Goal: Transaction & Acquisition: Purchase product/service

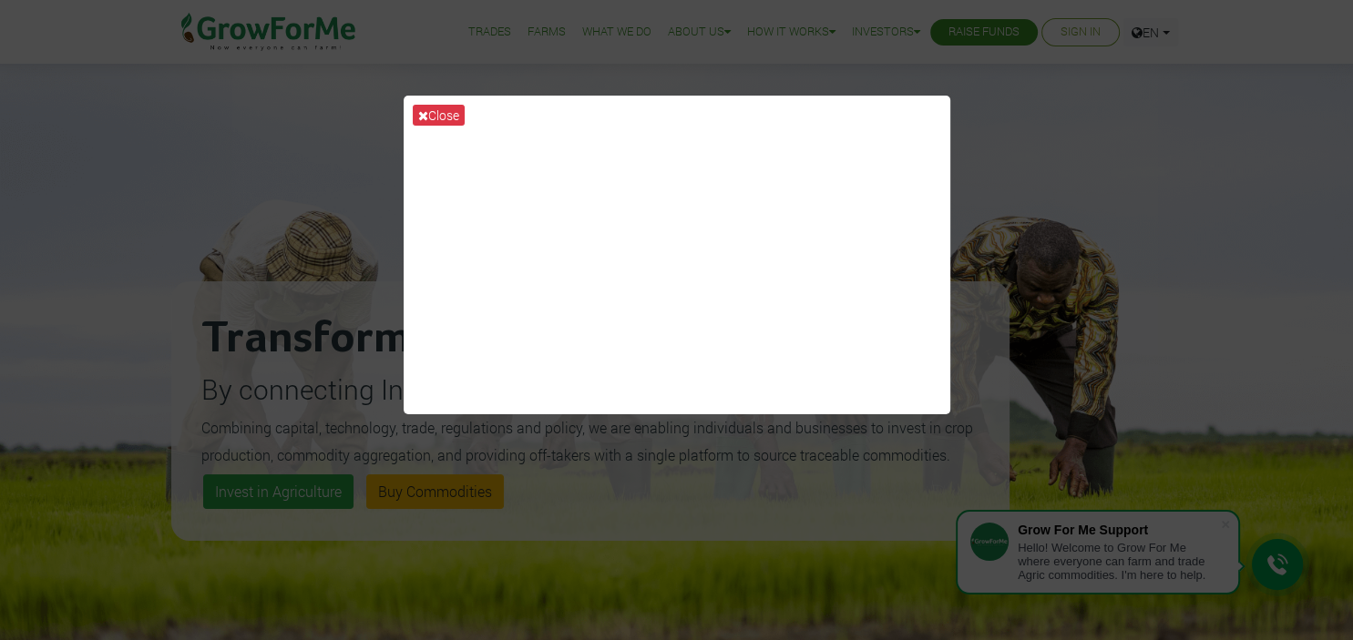
click at [1054, 206] on div "Close" at bounding box center [676, 320] width 1353 height 640
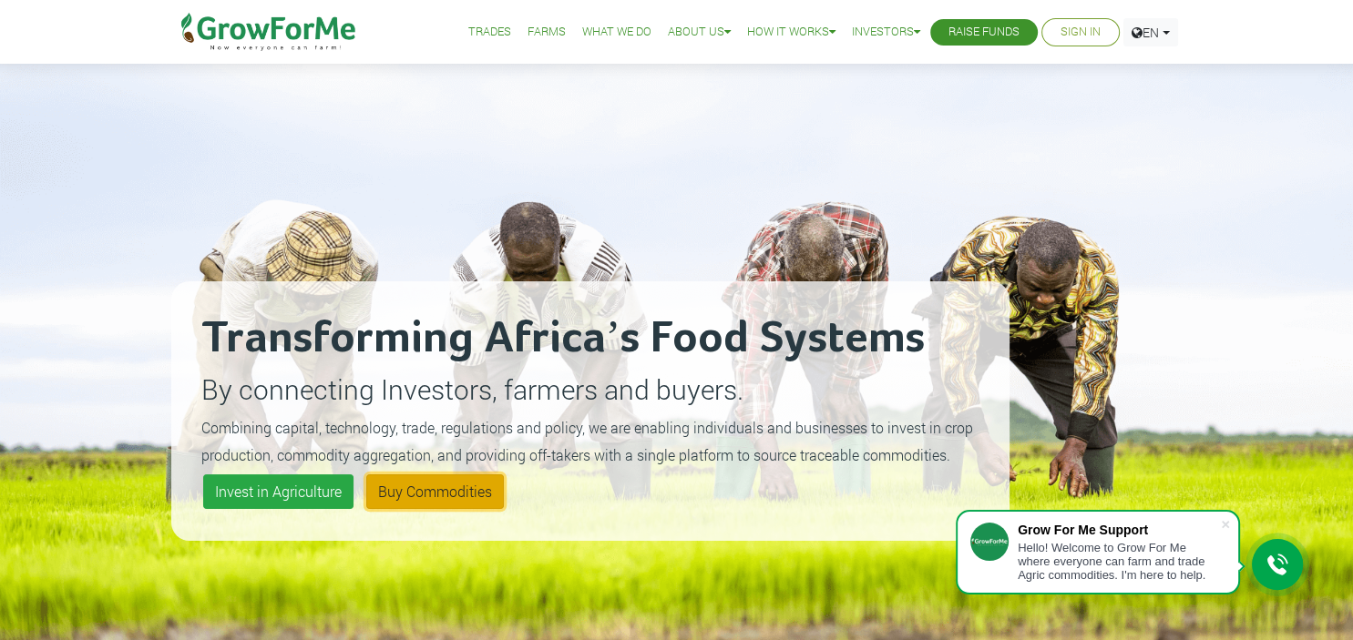
click at [420, 505] on link "Buy Commodities" at bounding box center [435, 492] width 138 height 35
click at [469, 33] on link "Trades" at bounding box center [489, 32] width 43 height 19
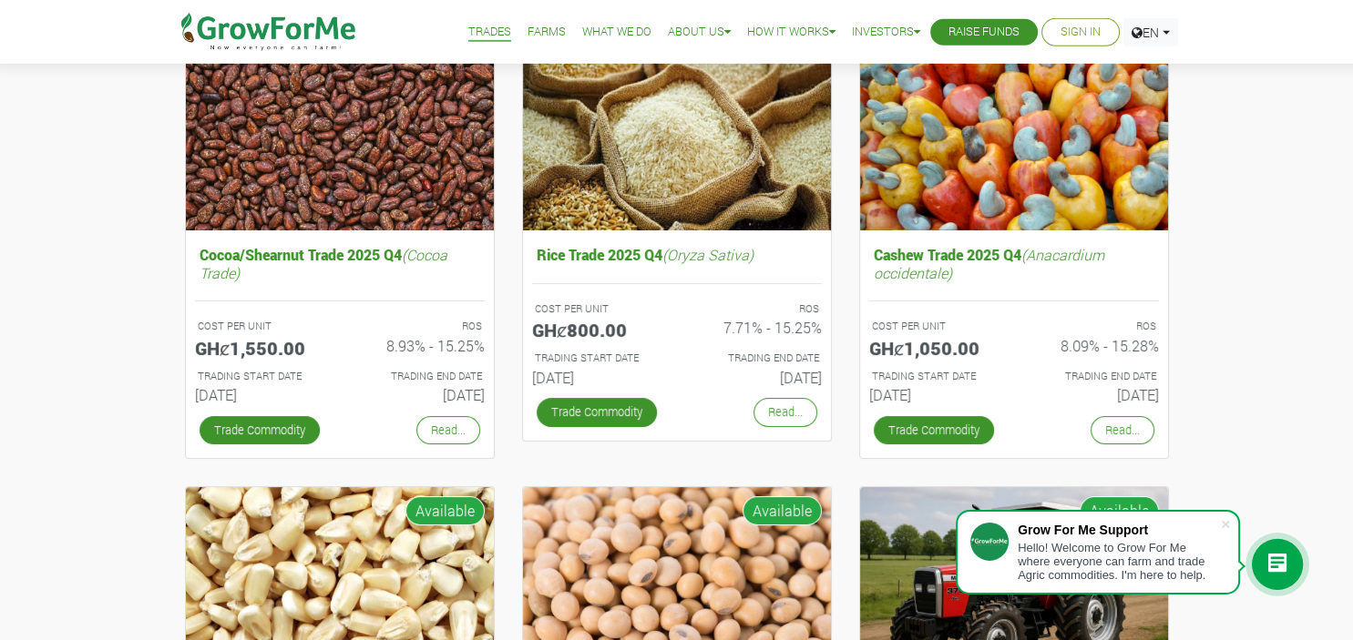
scroll to position [240, 0]
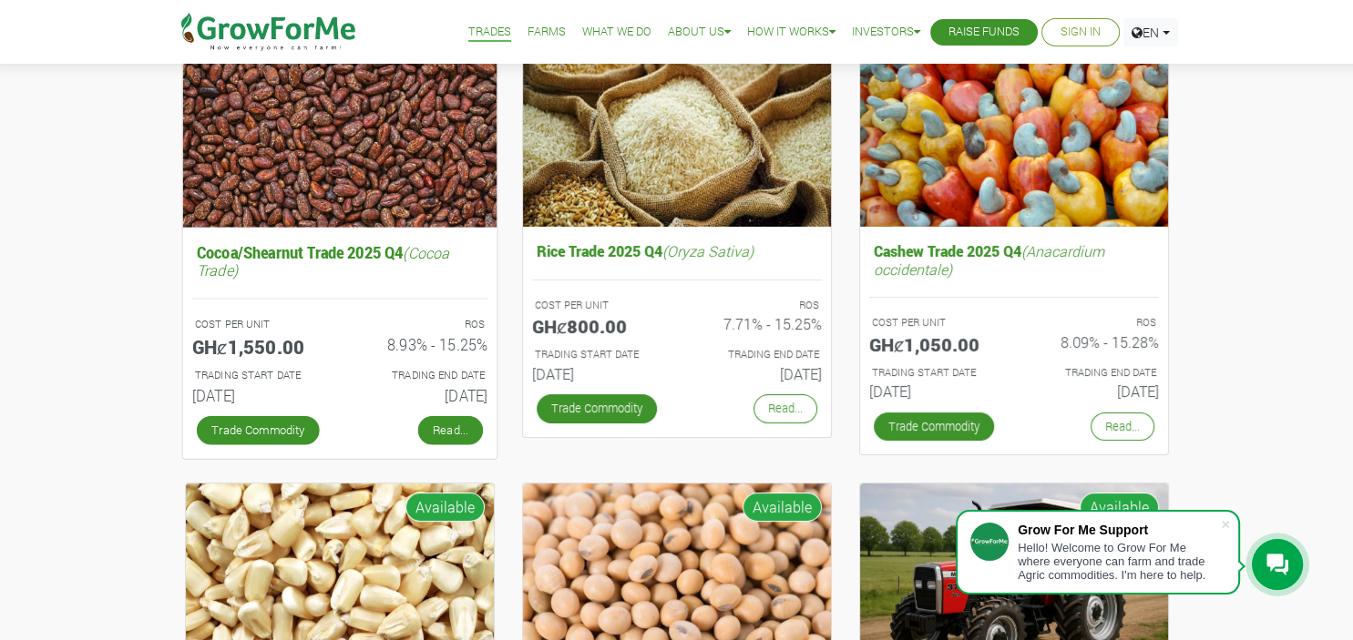
click at [440, 424] on link "Read..." at bounding box center [449, 429] width 65 height 29
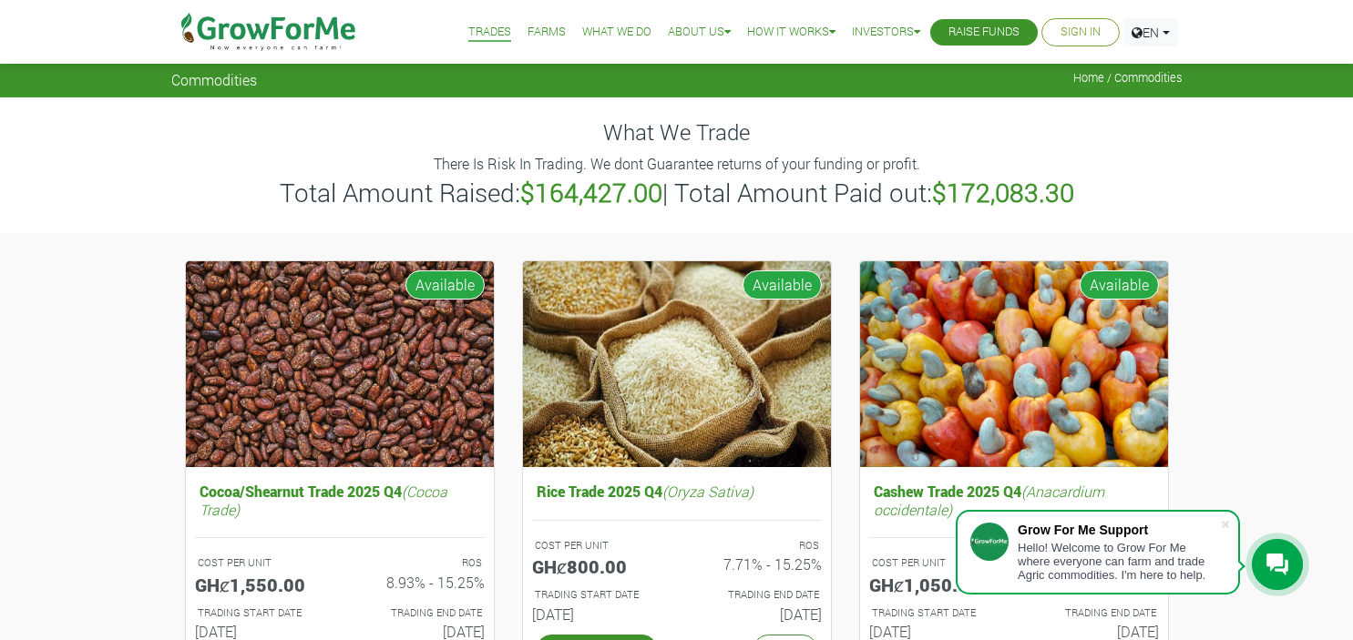
scroll to position [240, 0]
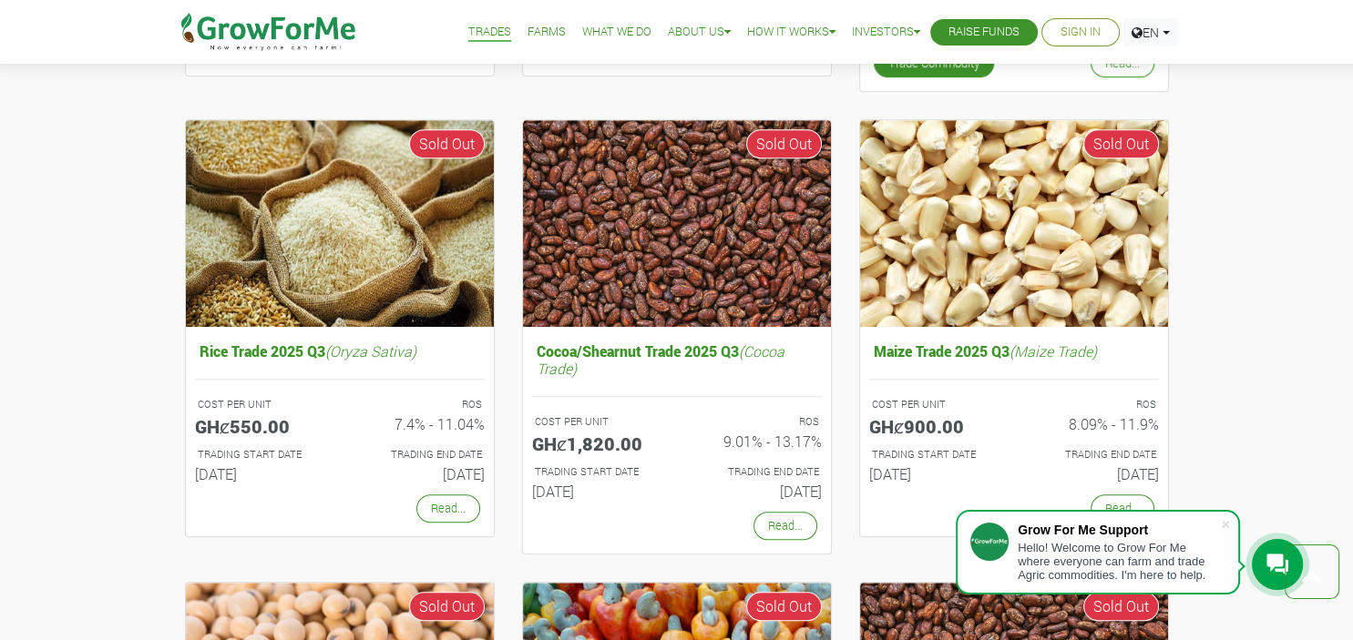
scroll to position [1250, 0]
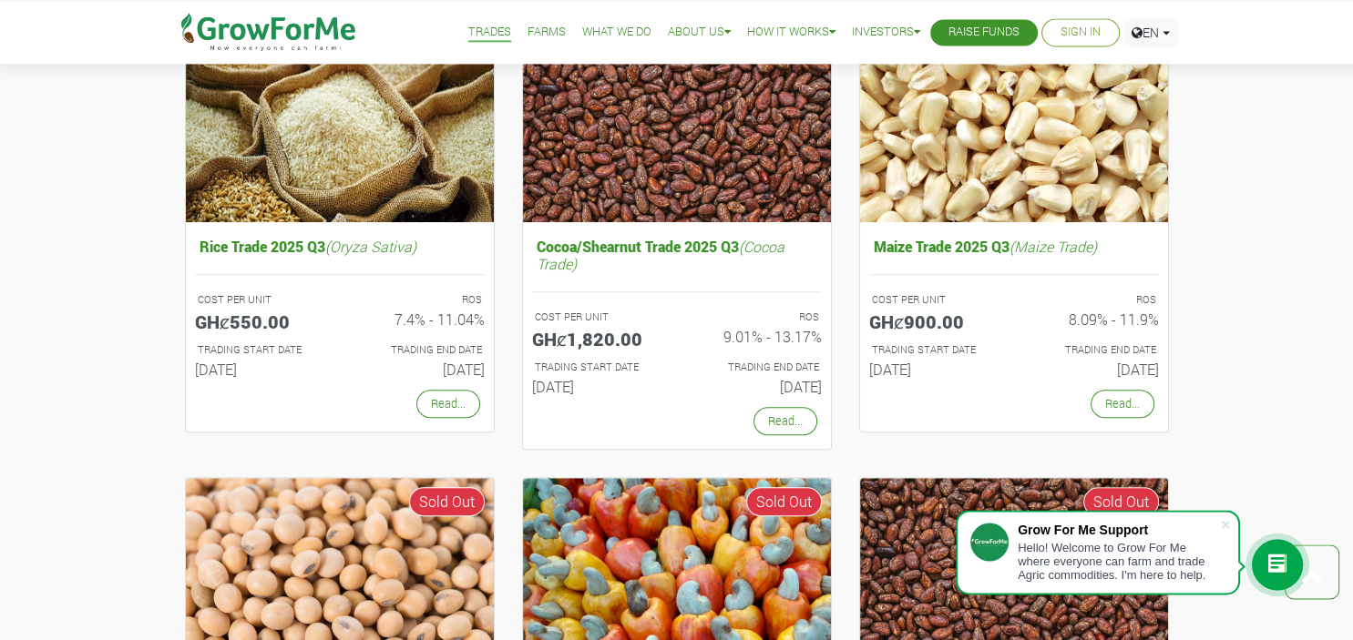
scroll to position [1714, 0]
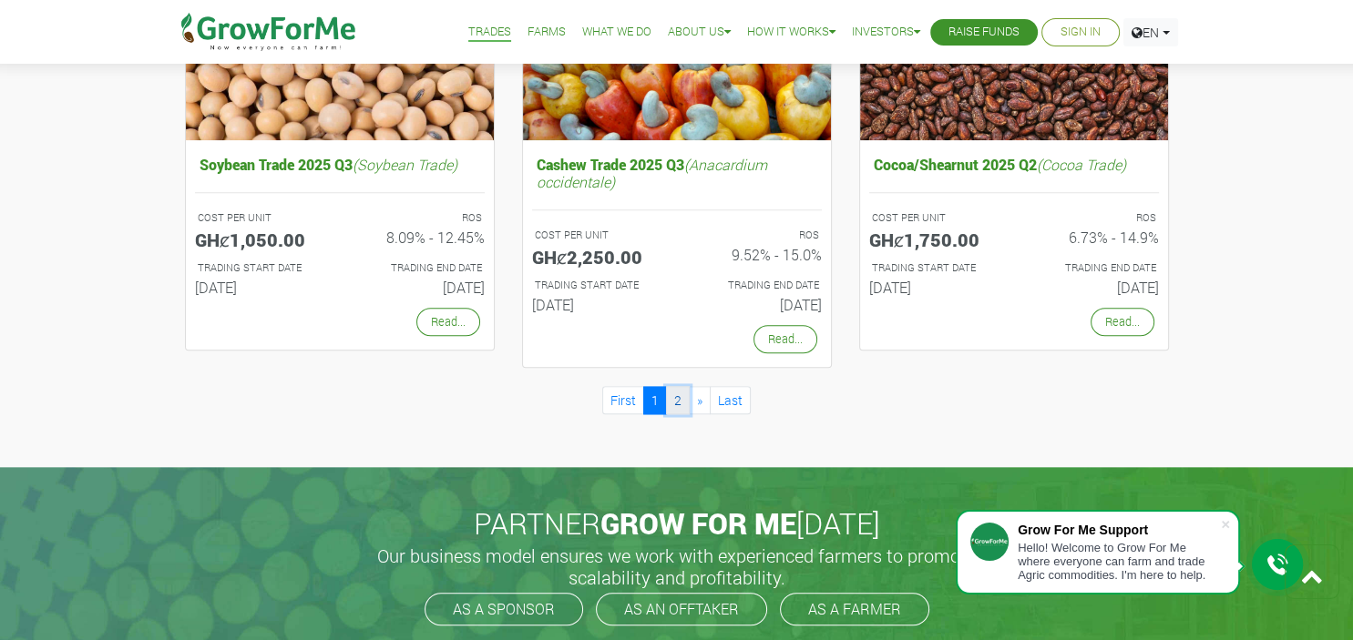
click at [673, 408] on link "2" at bounding box center [678, 400] width 24 height 28
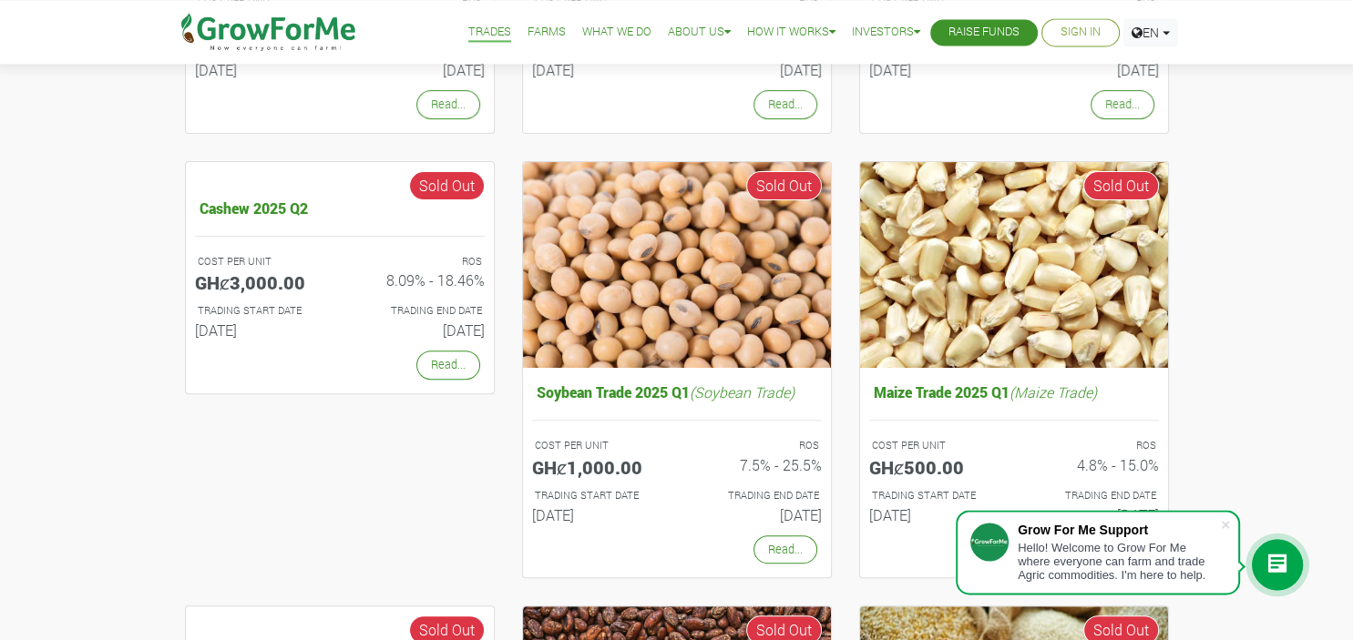
scroll to position [1089, 0]
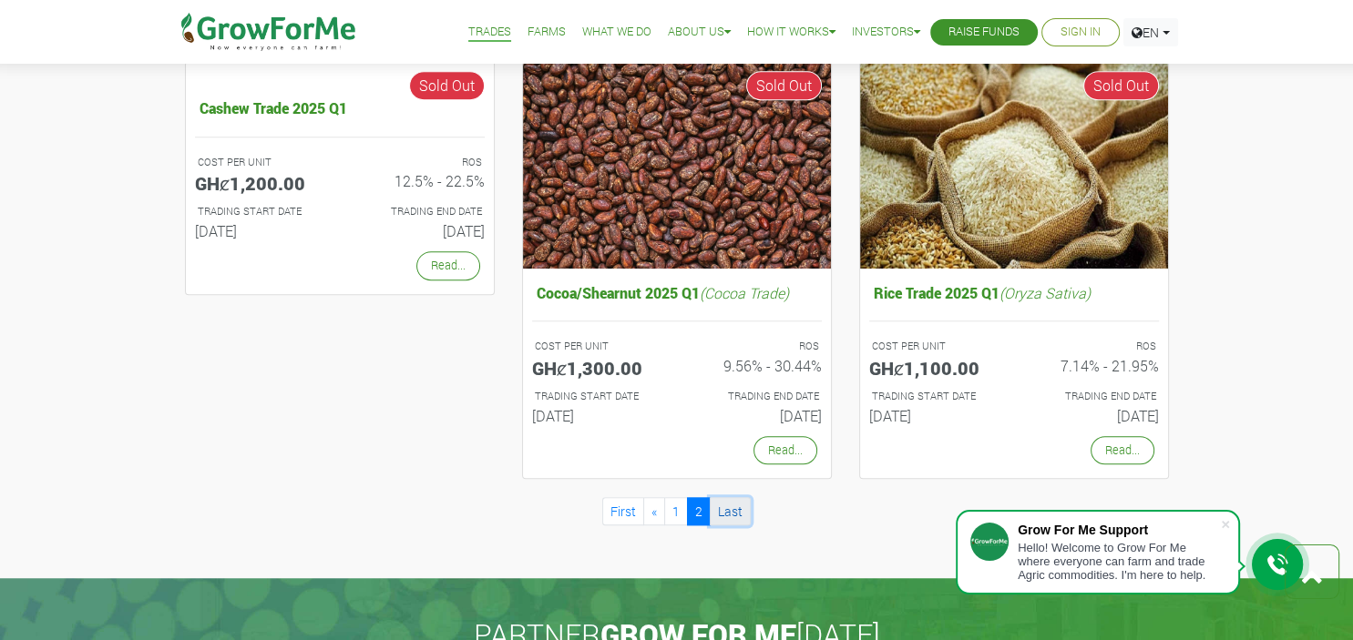
click at [736, 501] on link "Last" at bounding box center [730, 511] width 41 height 28
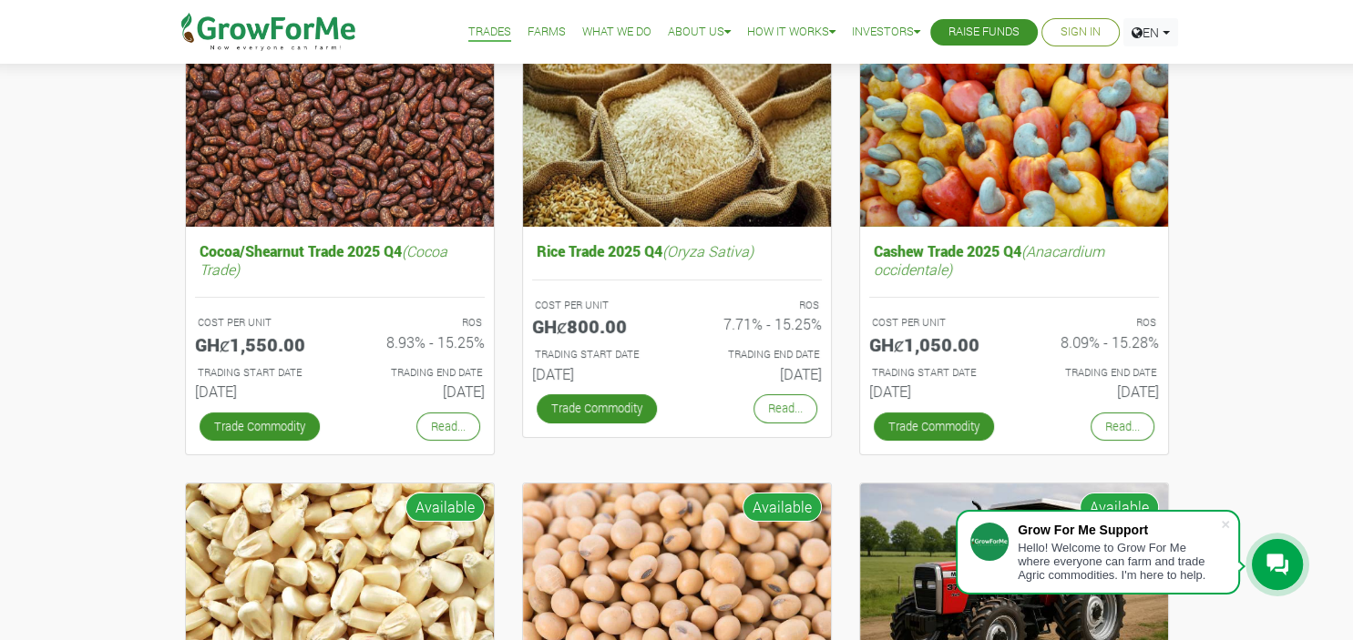
scroll to position [240, 0]
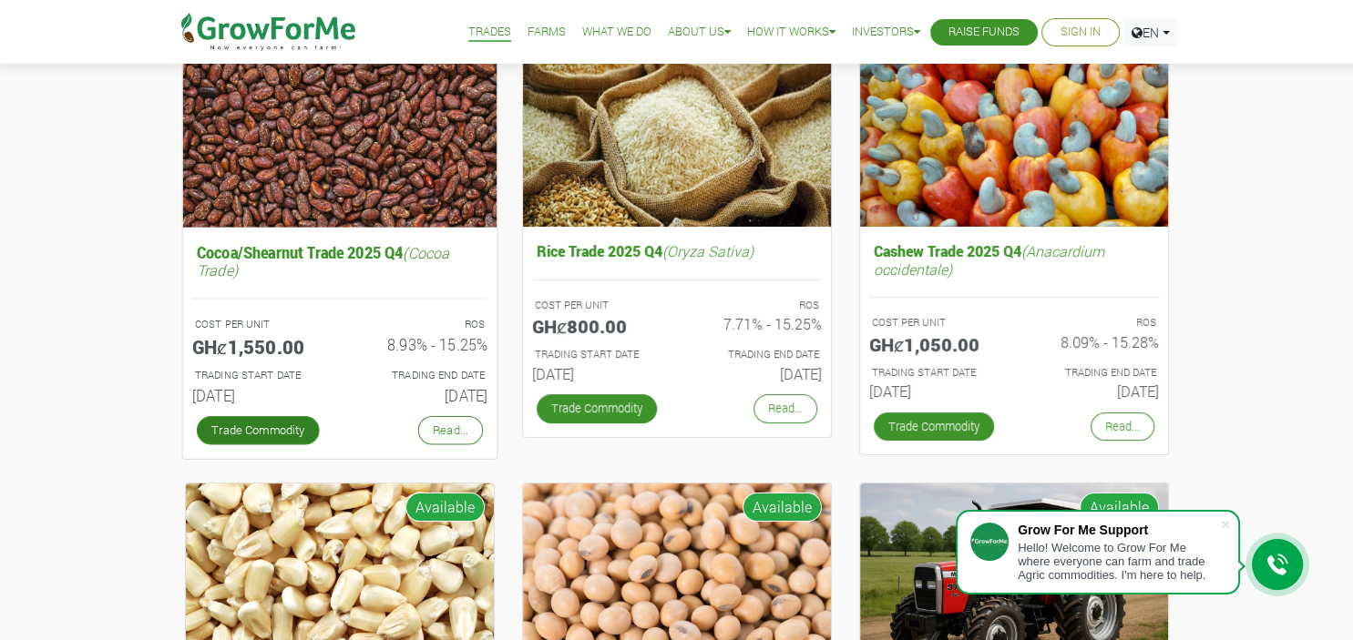
click at [249, 421] on link "Trade Commodity" at bounding box center [257, 429] width 123 height 29
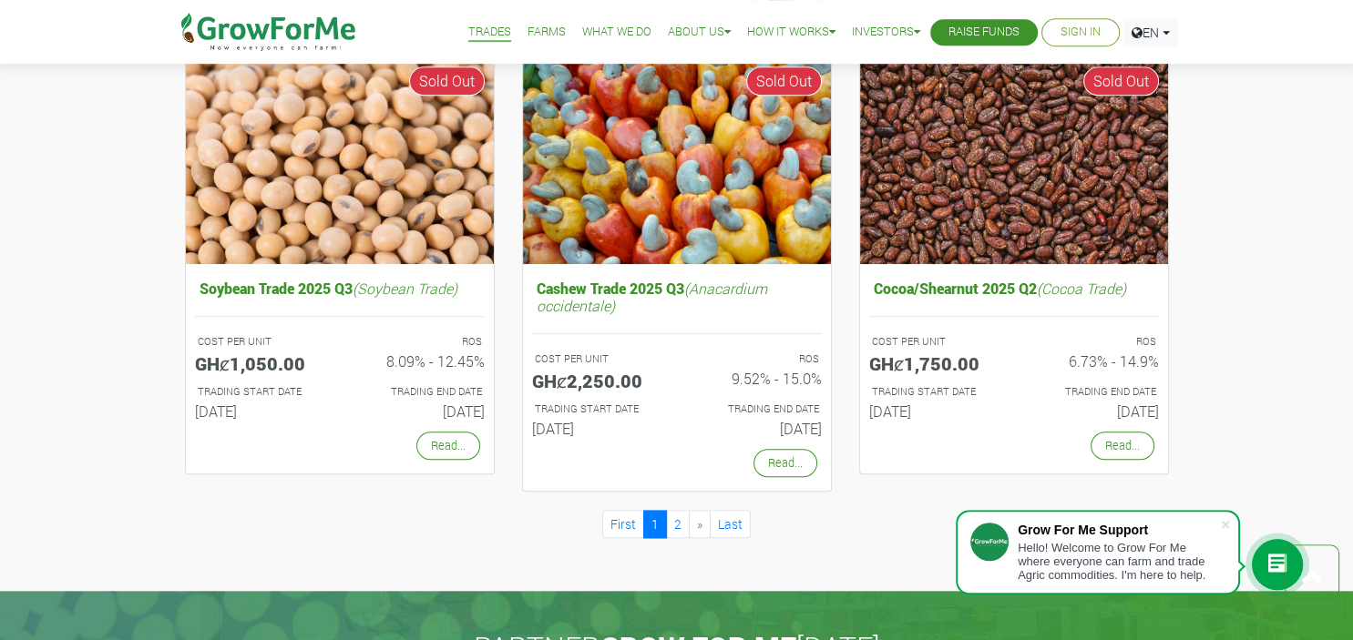
scroll to position [1583, 0]
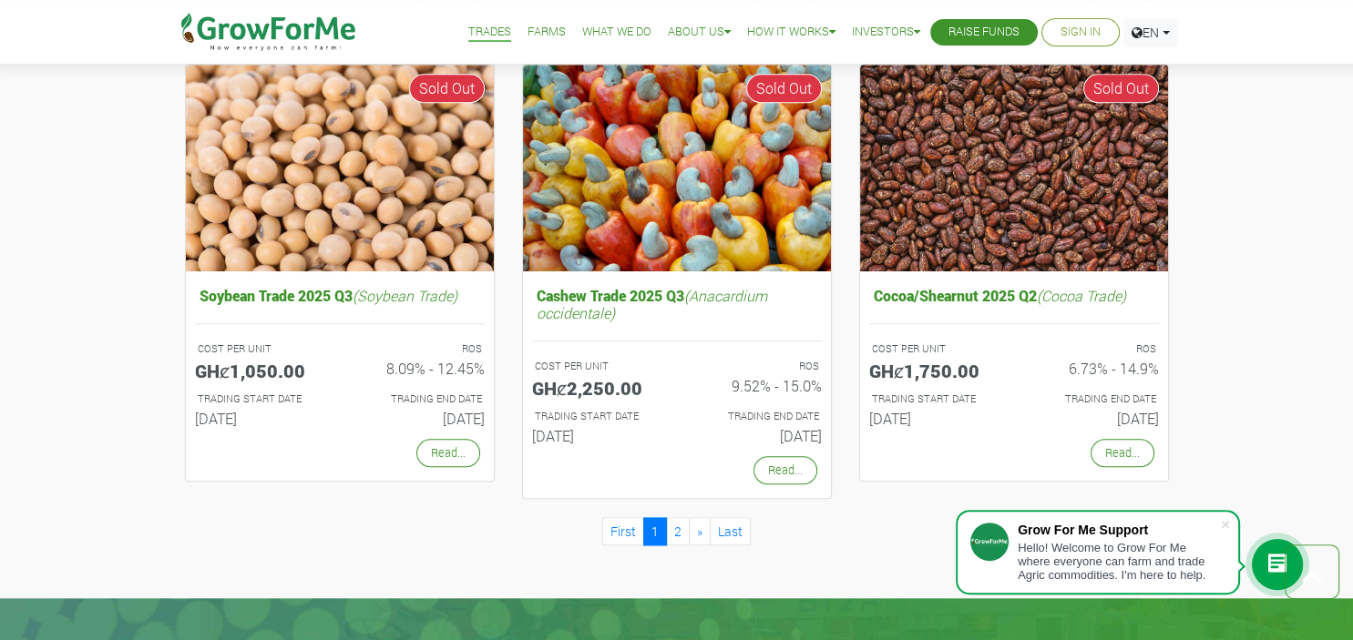
click at [1066, 28] on link "Sign In" at bounding box center [1080, 32] width 40 height 19
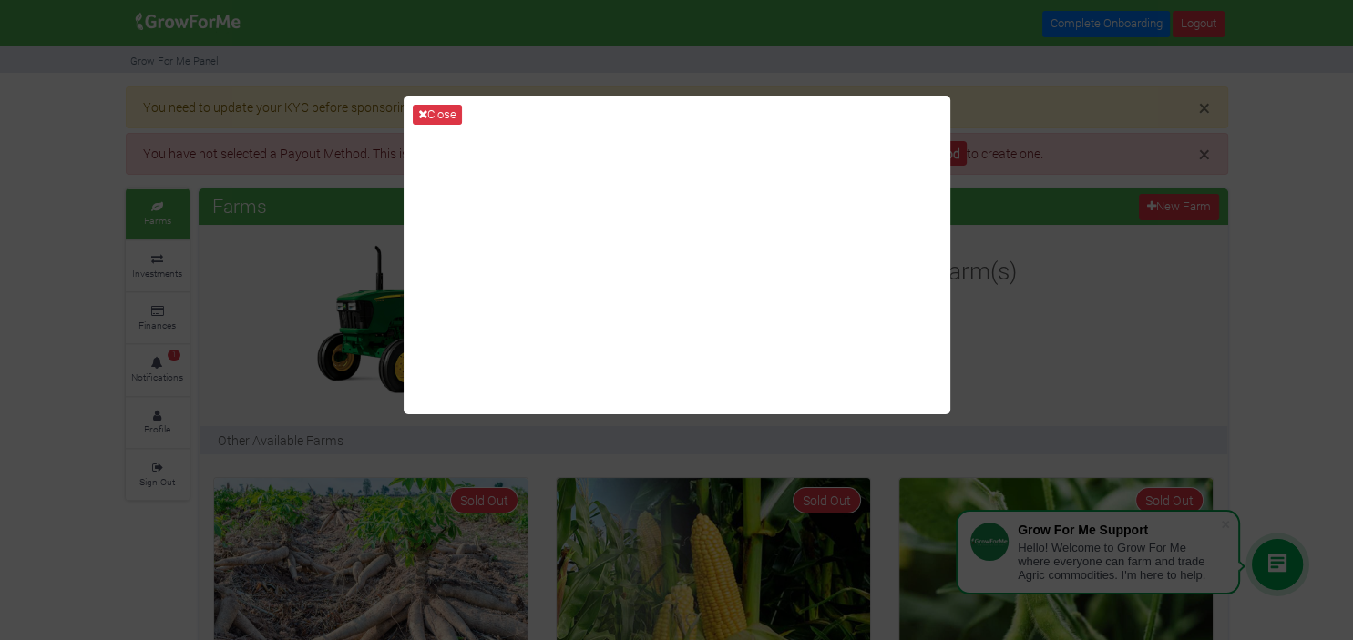
click at [1049, 213] on div "Close" at bounding box center [676, 320] width 1353 height 640
drag, startPoint x: 304, startPoint y: 187, endPoint x: 441, endPoint y: 108, distance: 157.5
click at [441, 108] on div "Close" at bounding box center [676, 320] width 1353 height 640
click at [441, 108] on button "Close" at bounding box center [437, 115] width 49 height 20
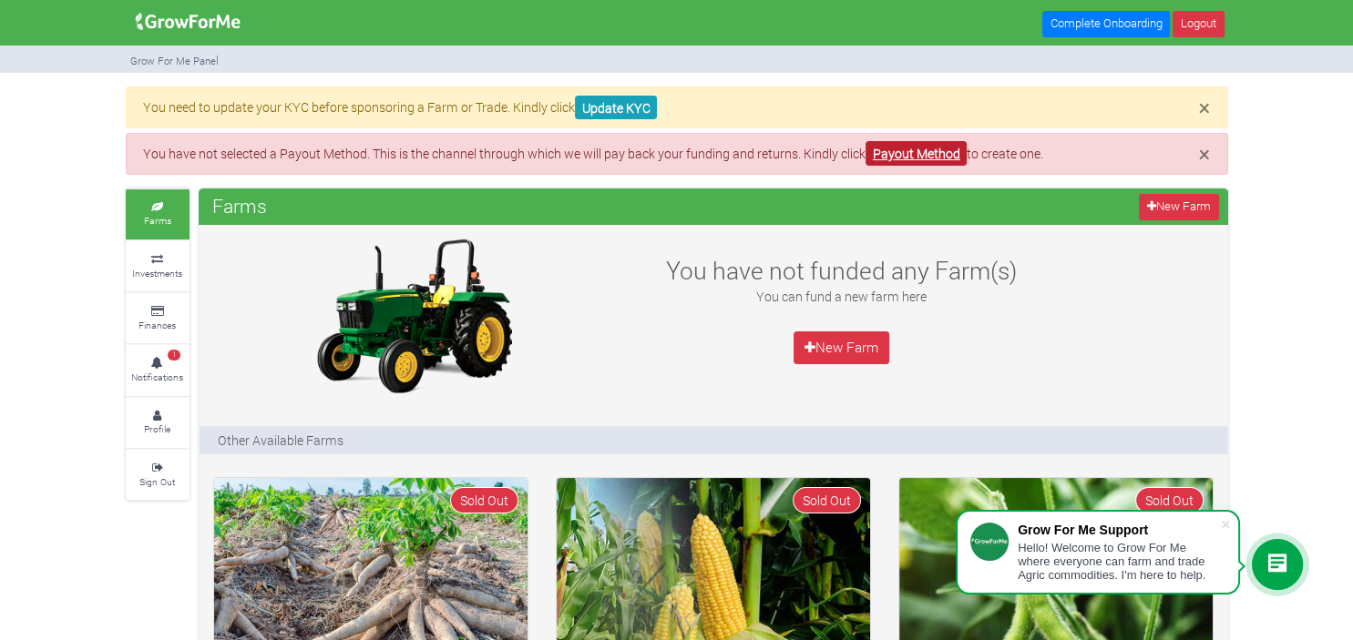
click at [942, 148] on link "Payout Method" at bounding box center [915, 153] width 101 height 25
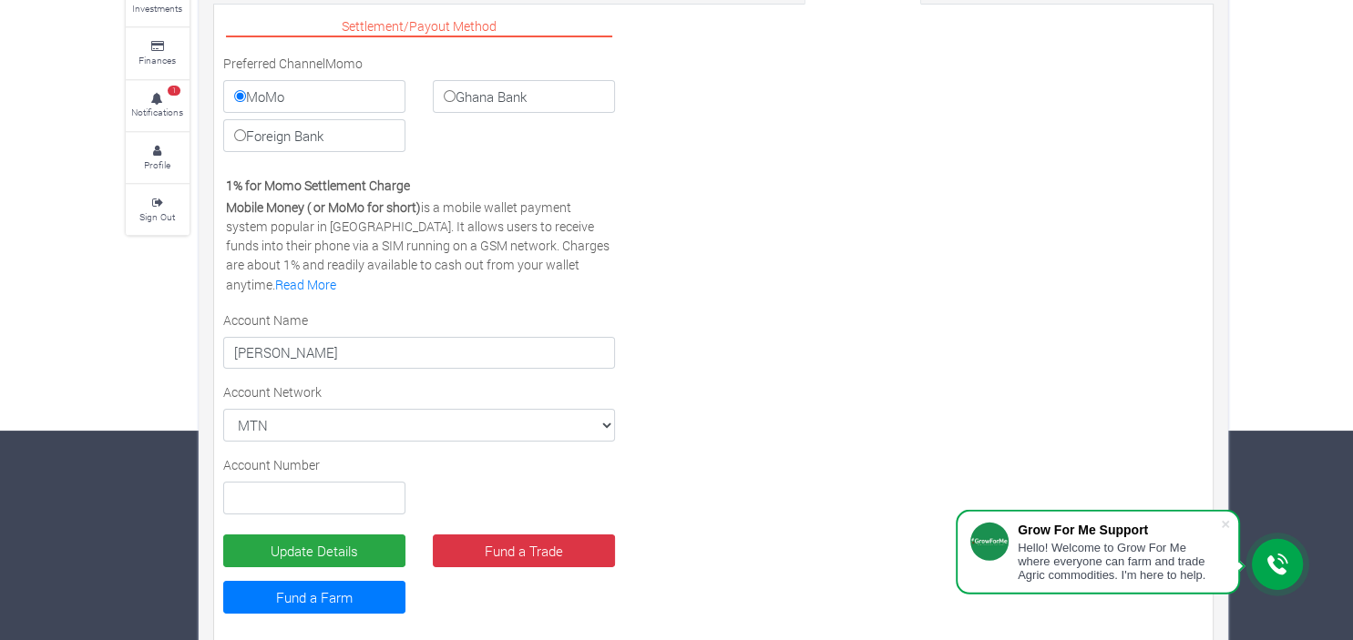
scroll to position [231, 0]
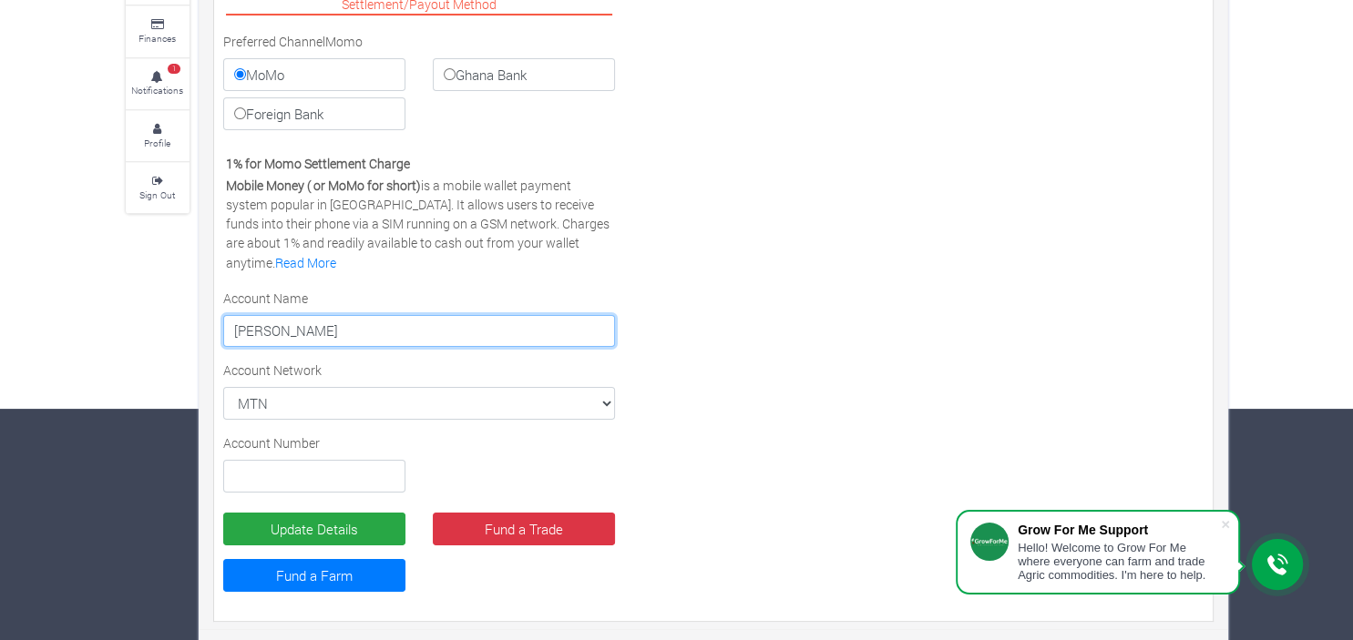
click at [362, 322] on input "[PERSON_NAME]" at bounding box center [419, 331] width 393 height 33
type input "p"
type input "Moses Oppong - Marfo Kweku"
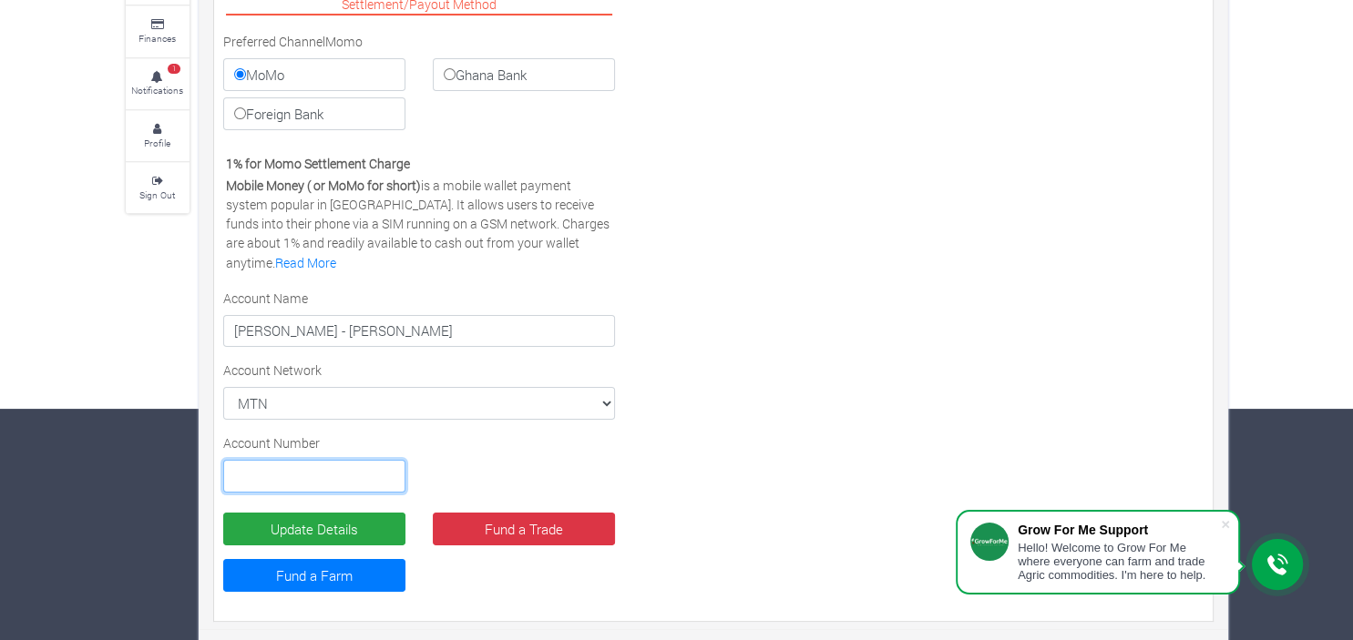
click at [297, 474] on input "text" at bounding box center [314, 476] width 182 height 33
type input "0545594536"
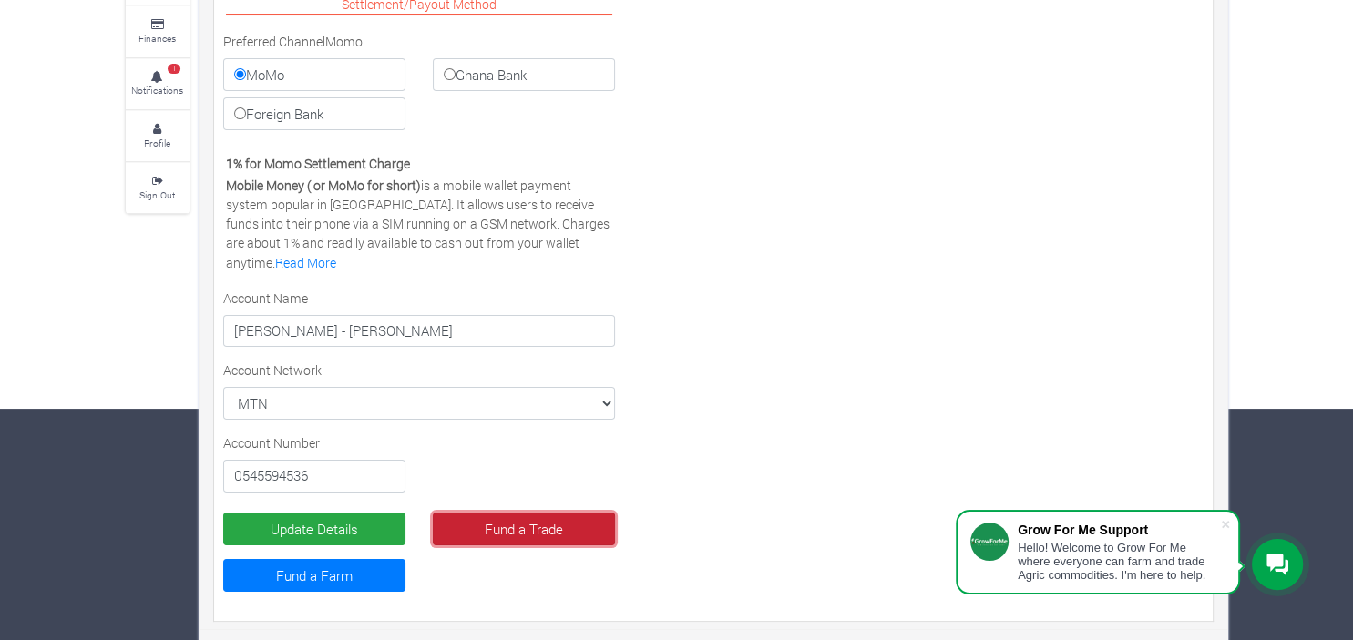
click at [523, 523] on link "Fund a Trade" at bounding box center [524, 529] width 182 height 33
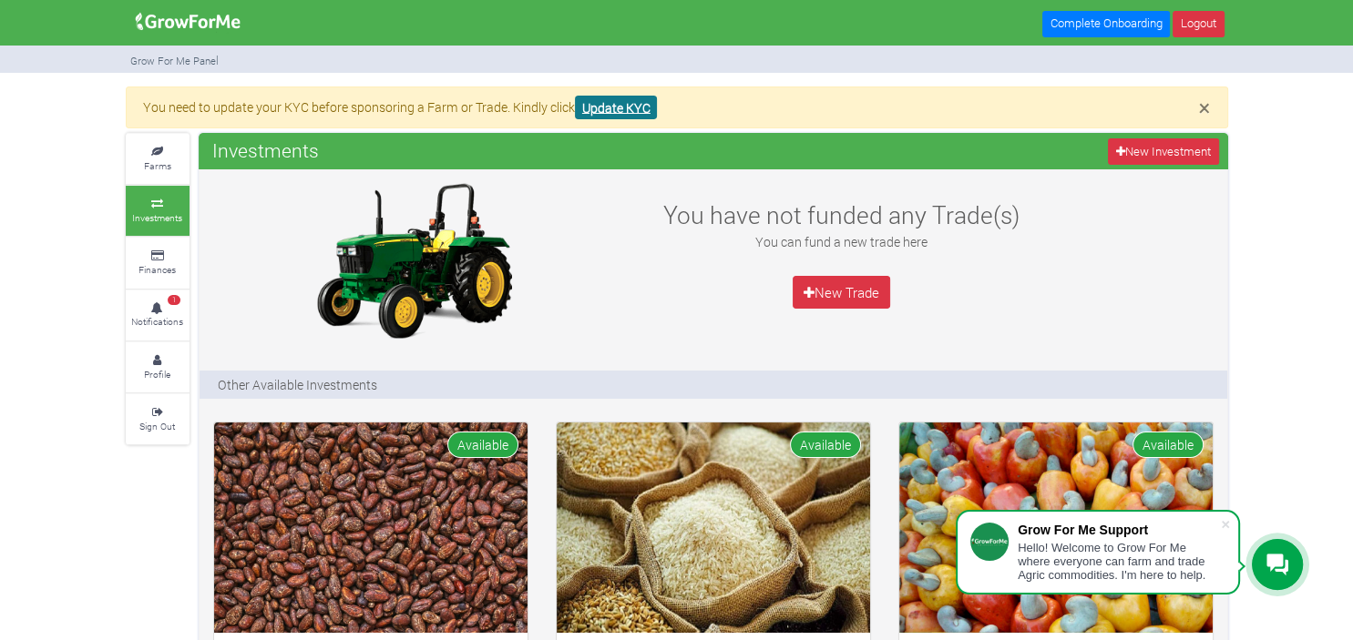
click at [629, 99] on link "Update KYC" at bounding box center [616, 108] width 82 height 25
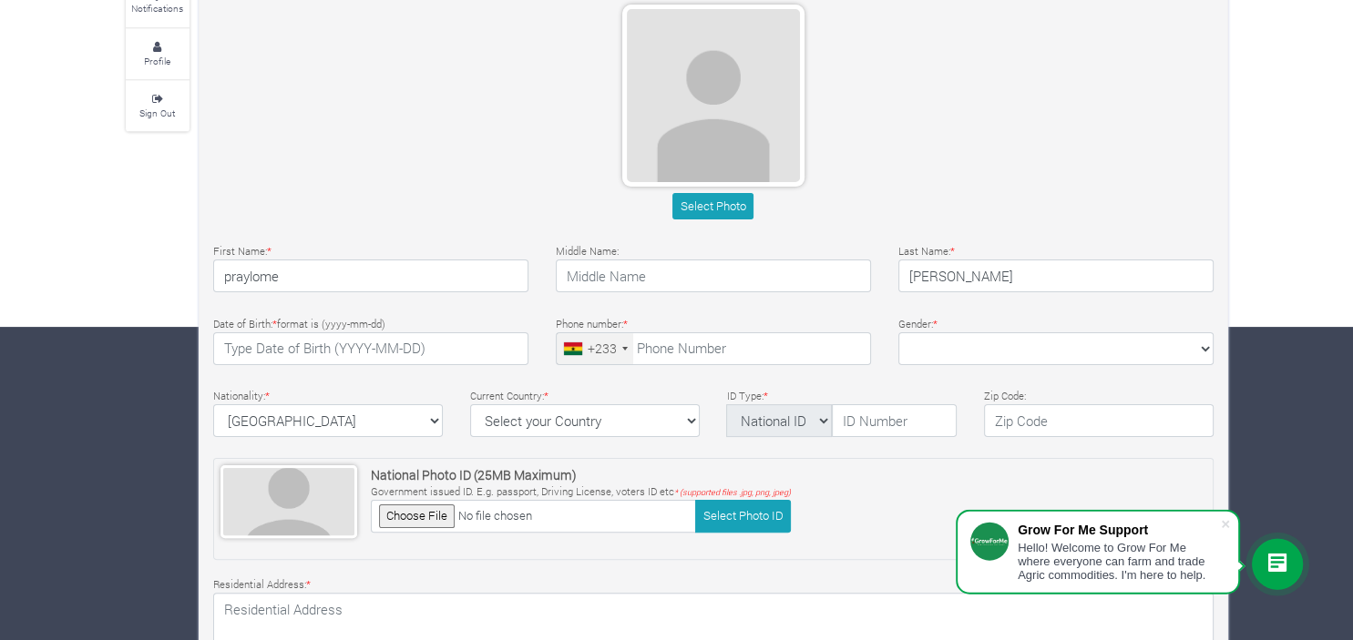
scroll to position [512, 0]
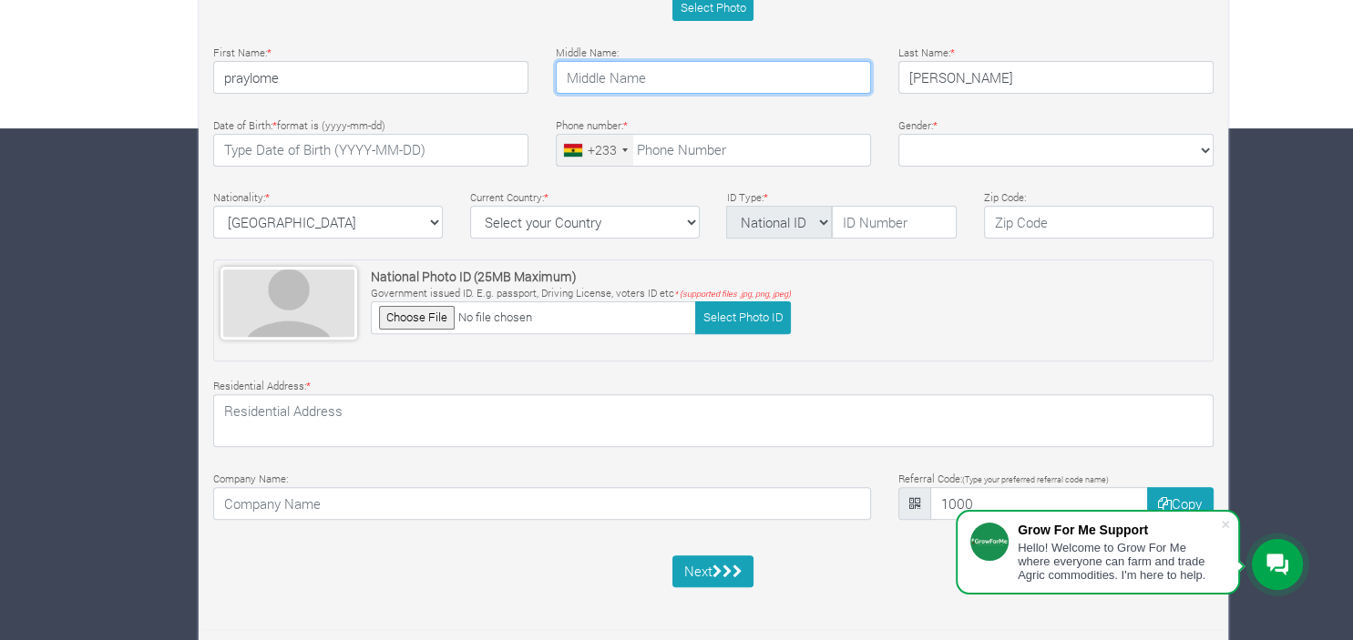
click at [661, 69] on input "text" at bounding box center [713, 77] width 315 height 33
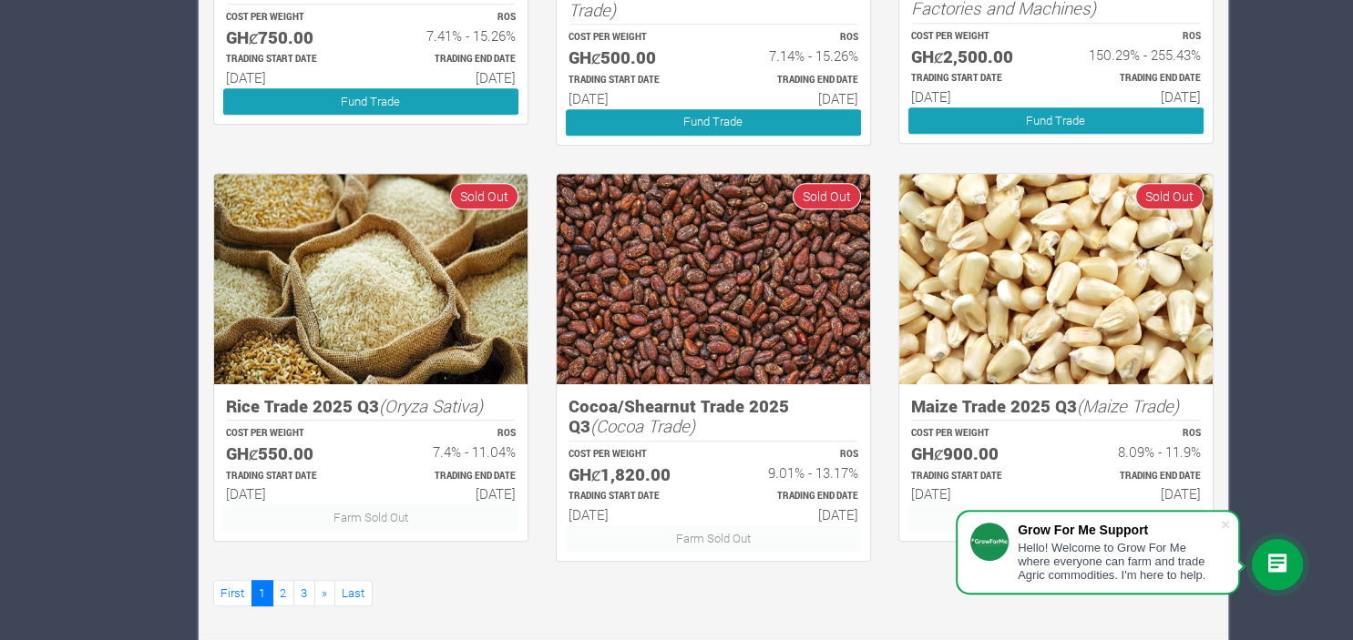
scroll to position [1087, 0]
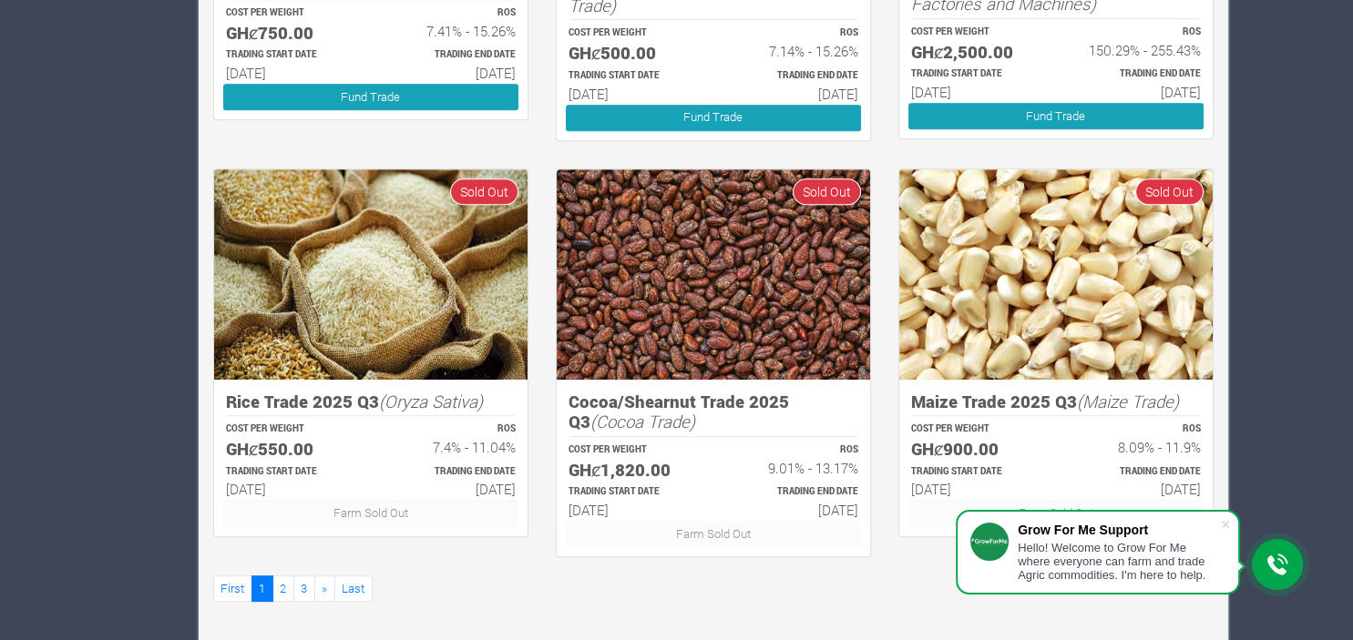
click at [687, 537] on div "Farm Sold Out" at bounding box center [713, 534] width 322 height 26
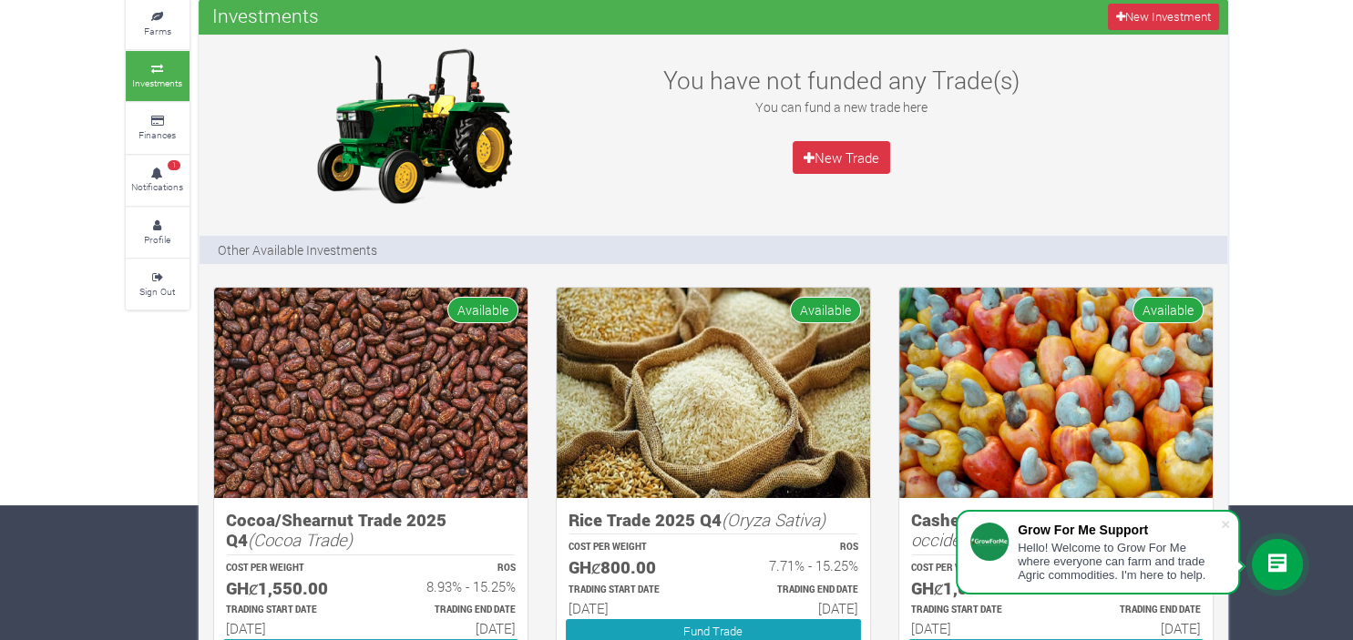
scroll to position [144, 0]
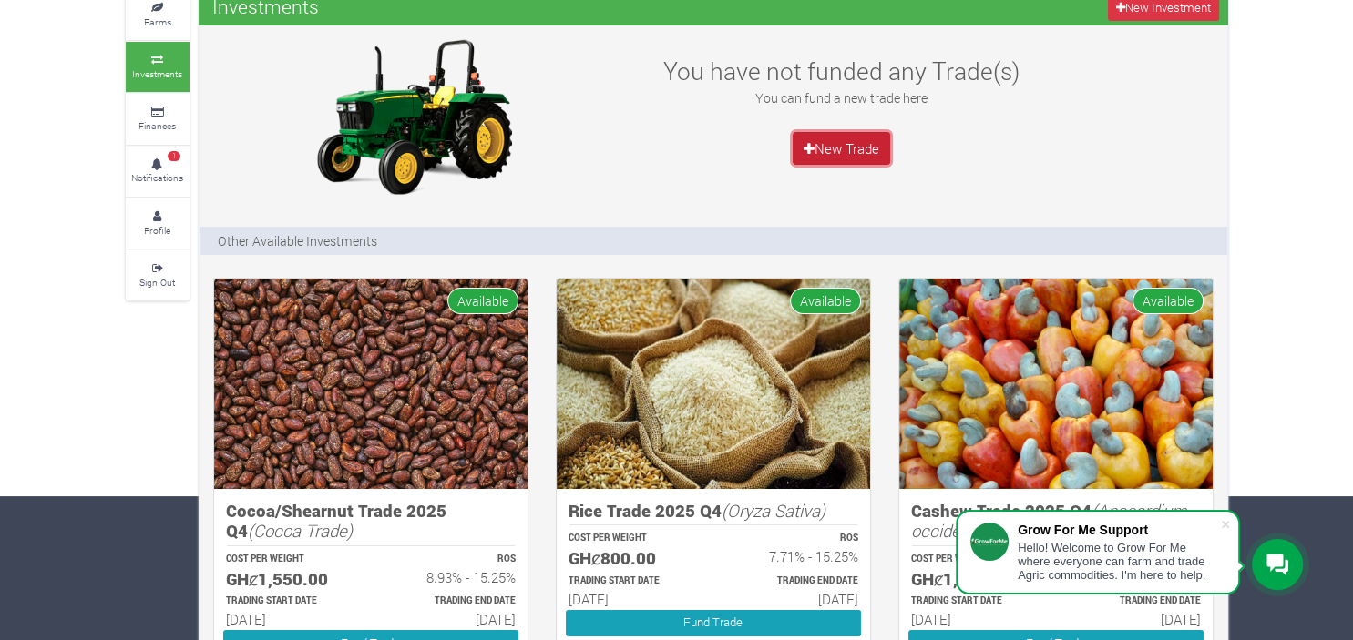
click at [840, 144] on link "New Trade" at bounding box center [842, 148] width 98 height 33
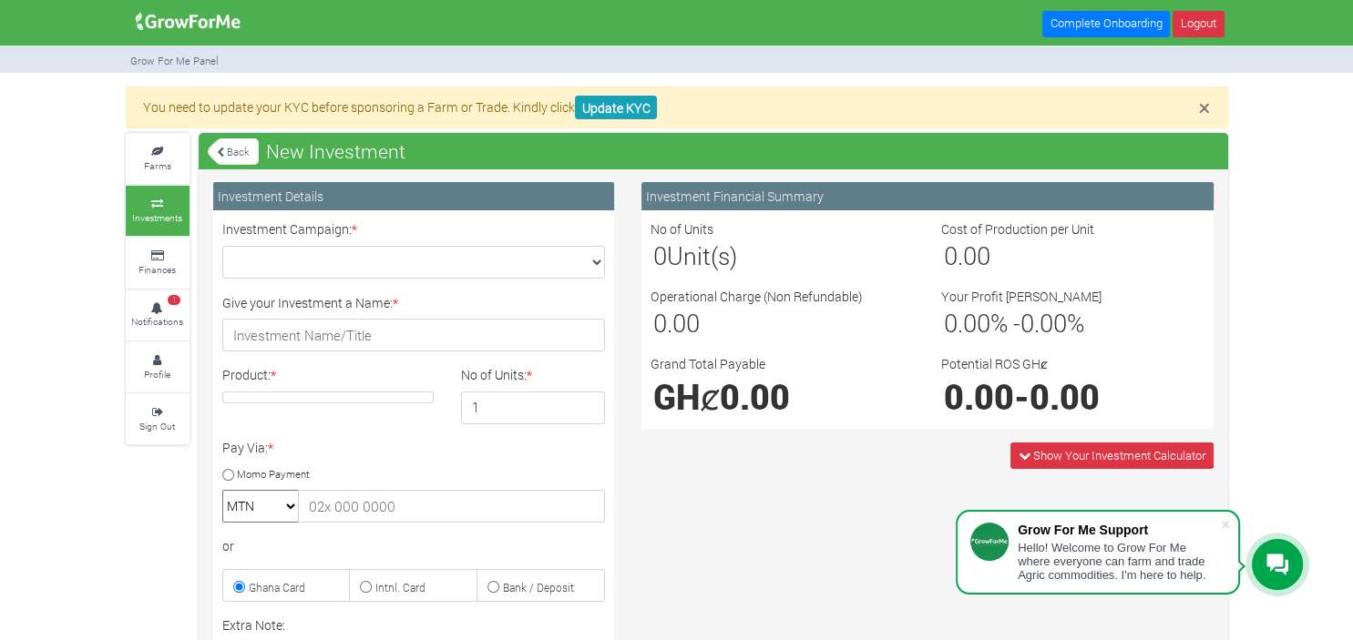
click at [230, 141] on link "Back" at bounding box center [233, 152] width 51 height 30
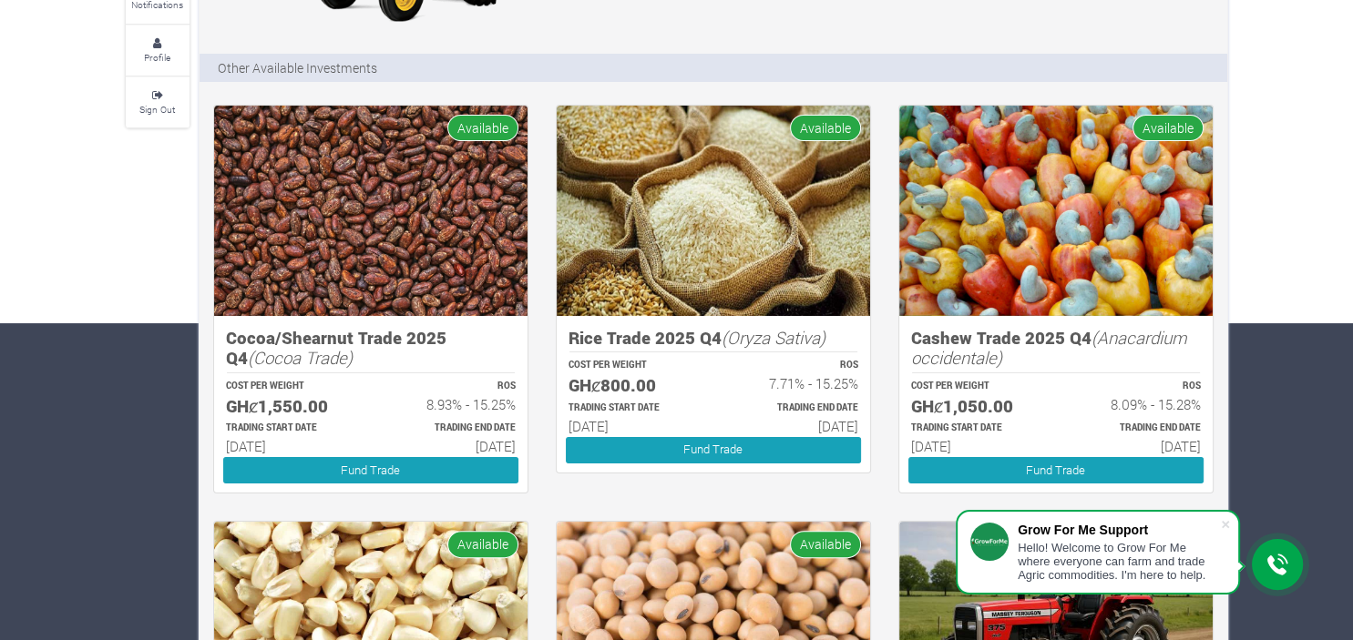
scroll to position [270, 0]
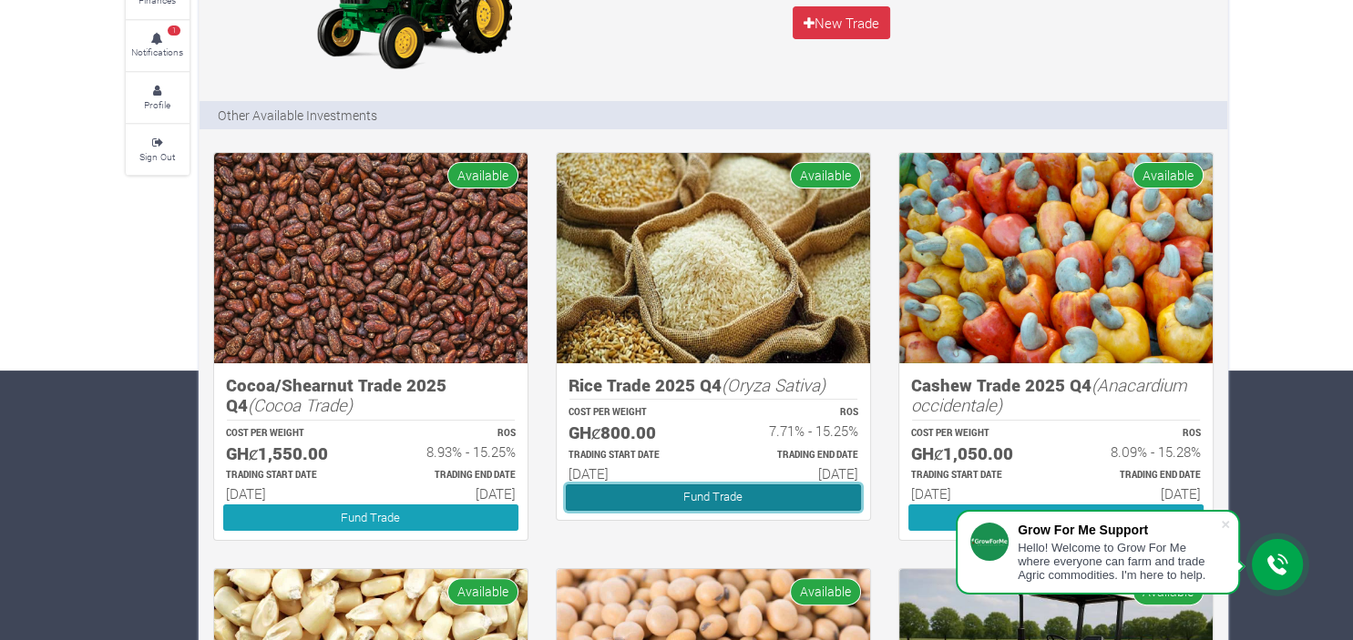
click at [661, 503] on link "Fund Trade" at bounding box center [713, 498] width 295 height 26
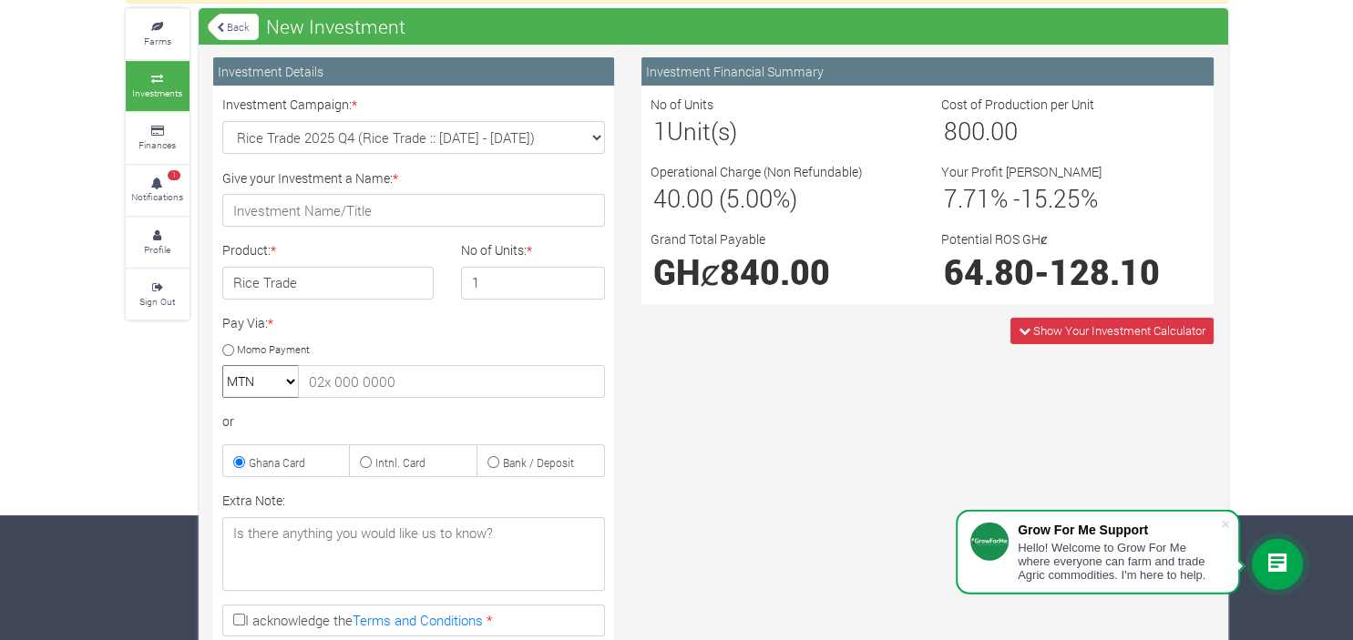
scroll to position [144, 0]
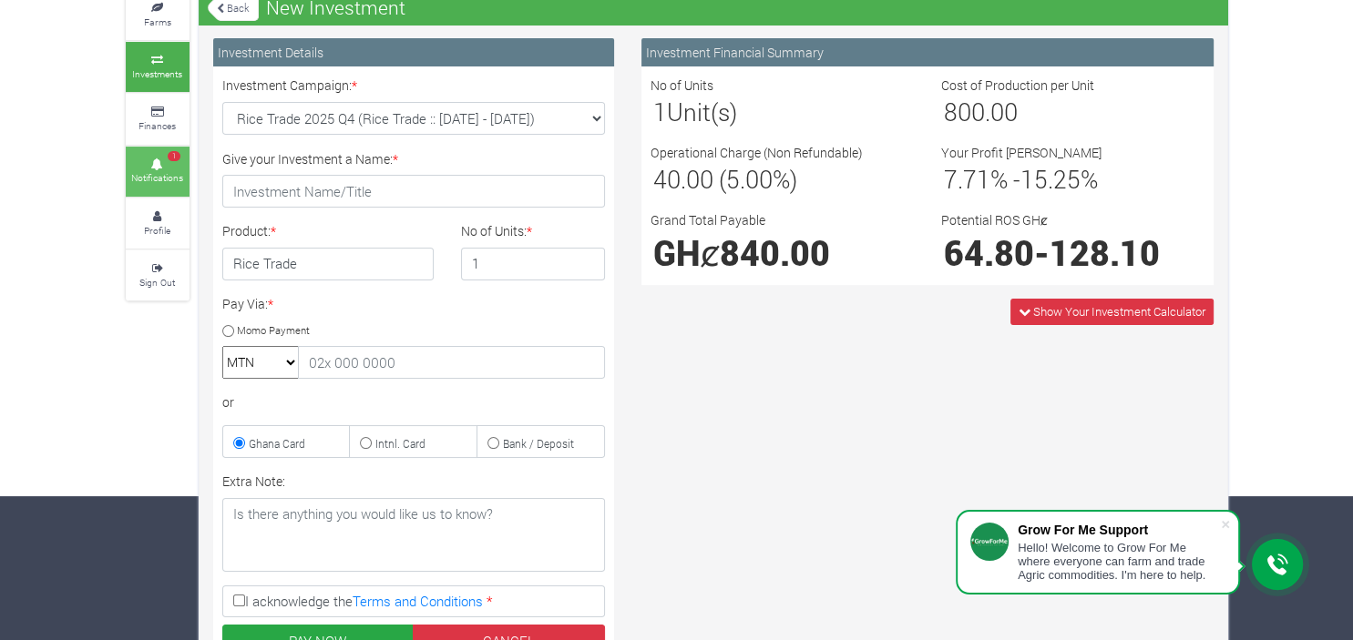
click at [140, 160] on icon at bounding box center [157, 164] width 55 height 9
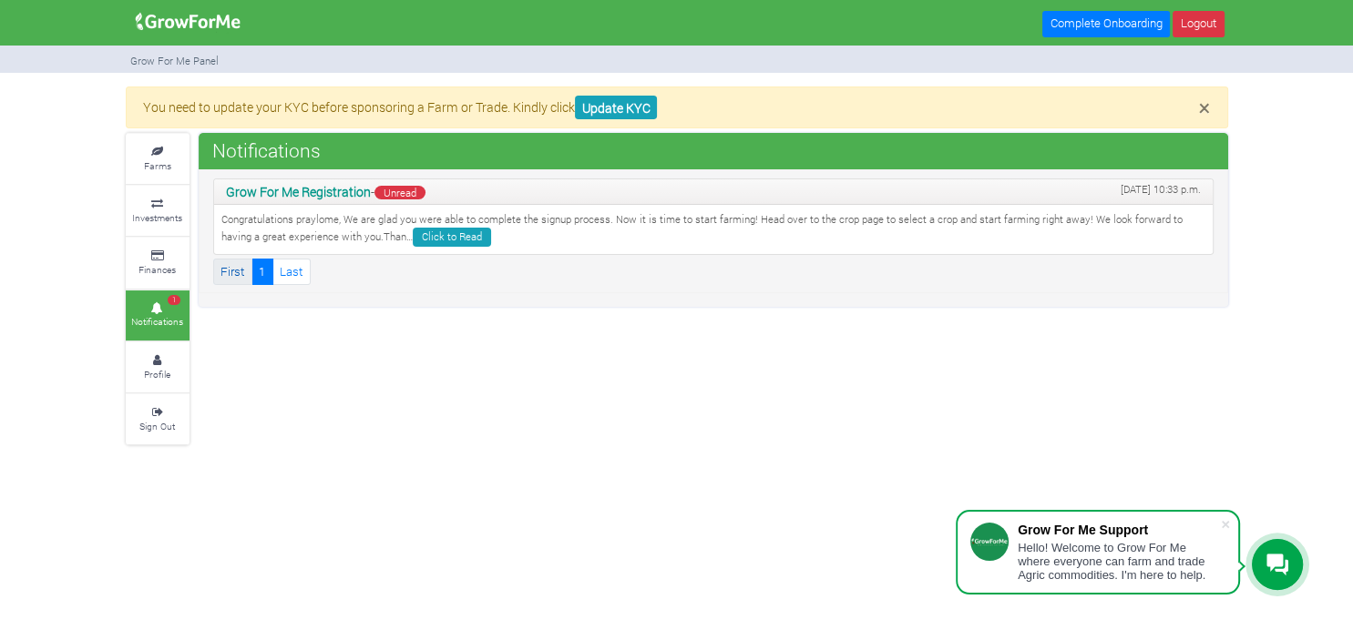
click at [224, 265] on link "First" at bounding box center [232, 272] width 39 height 26
click at [162, 173] on link "Farms" at bounding box center [158, 159] width 64 height 50
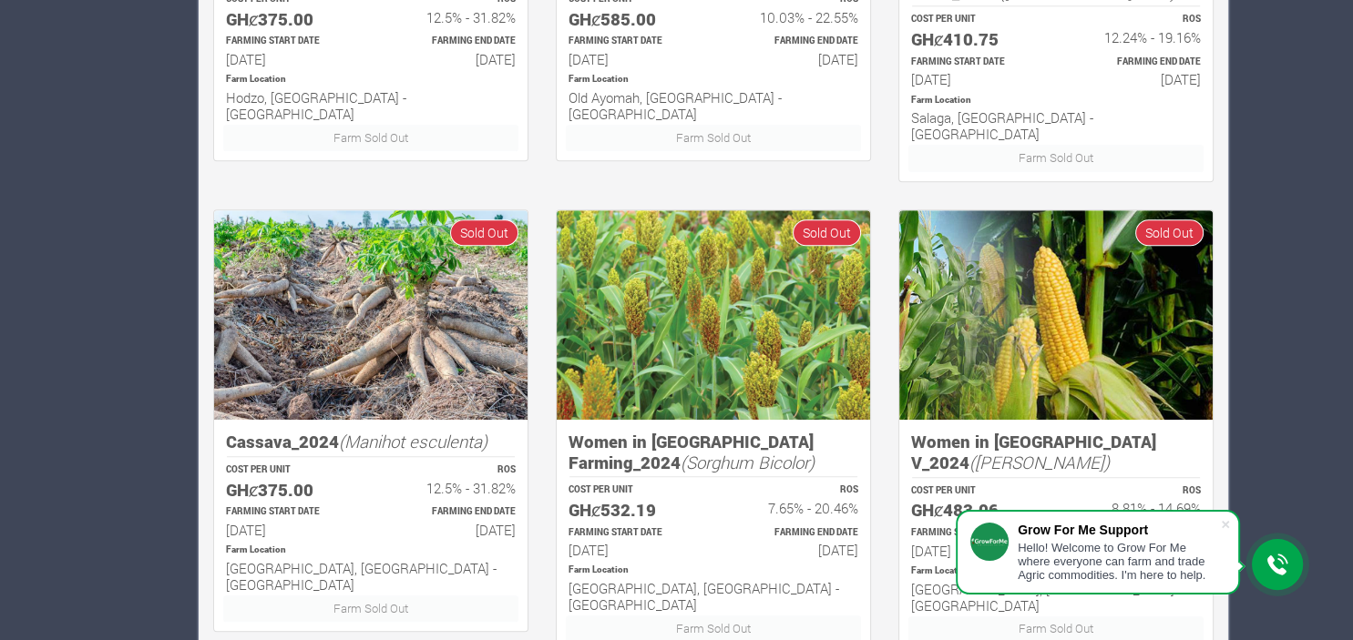
scroll to position [1202, 0]
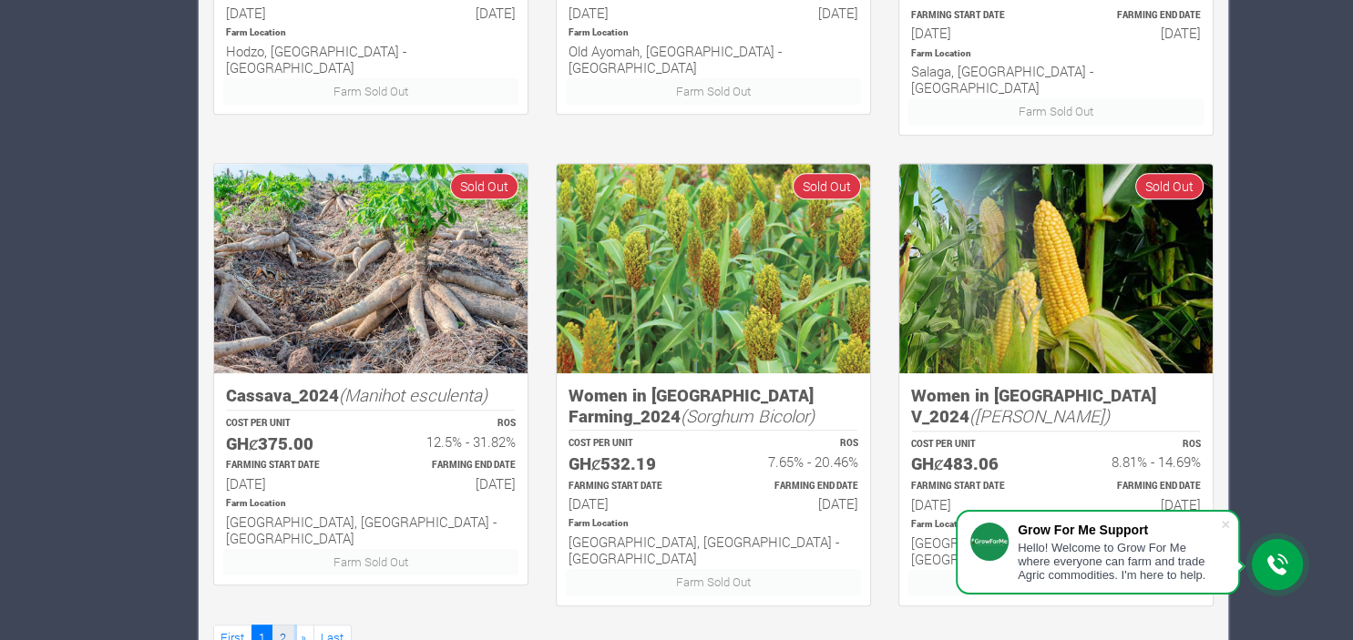
click at [284, 625] on link "2" at bounding box center [283, 638] width 22 height 26
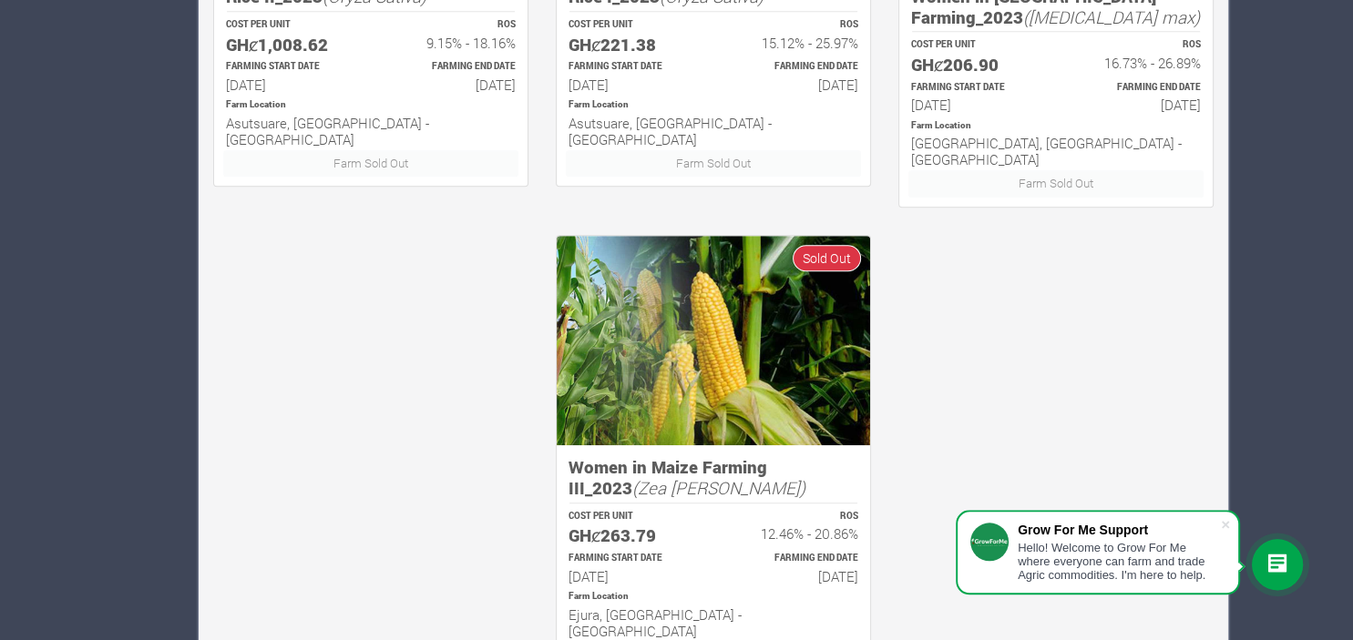
scroll to position [1202, 0]
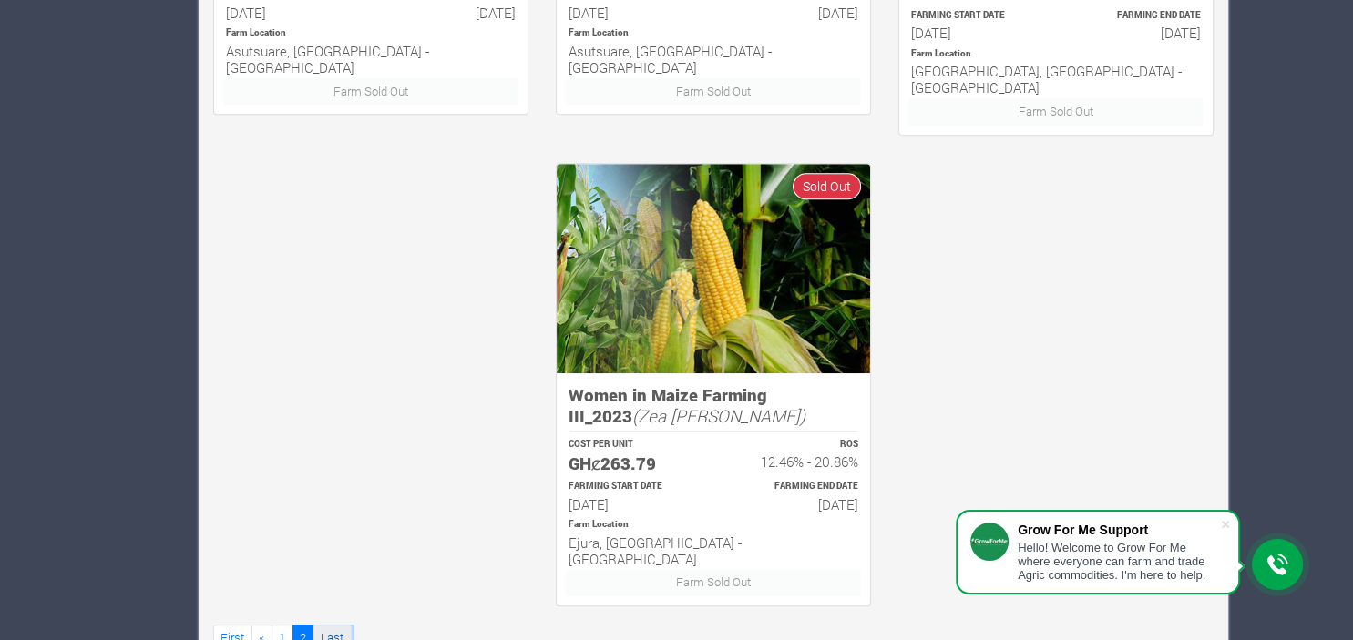
click at [339, 625] on link "Last" at bounding box center [332, 638] width 38 height 26
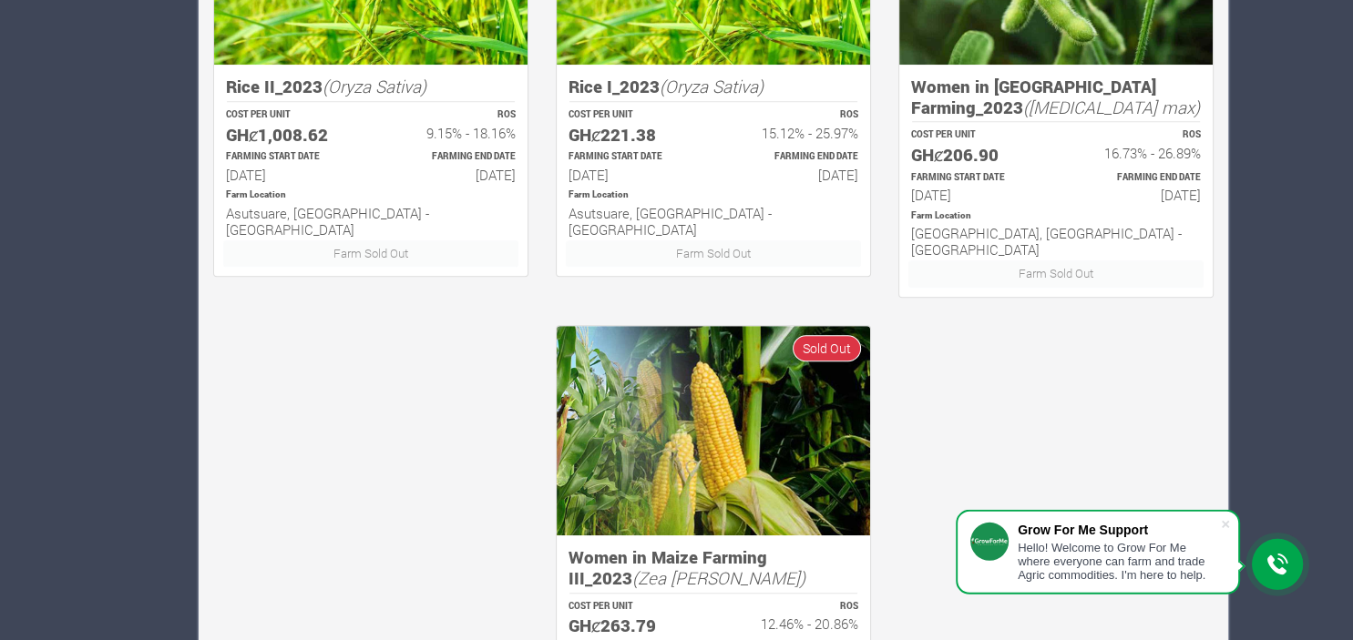
scroll to position [1181, 0]
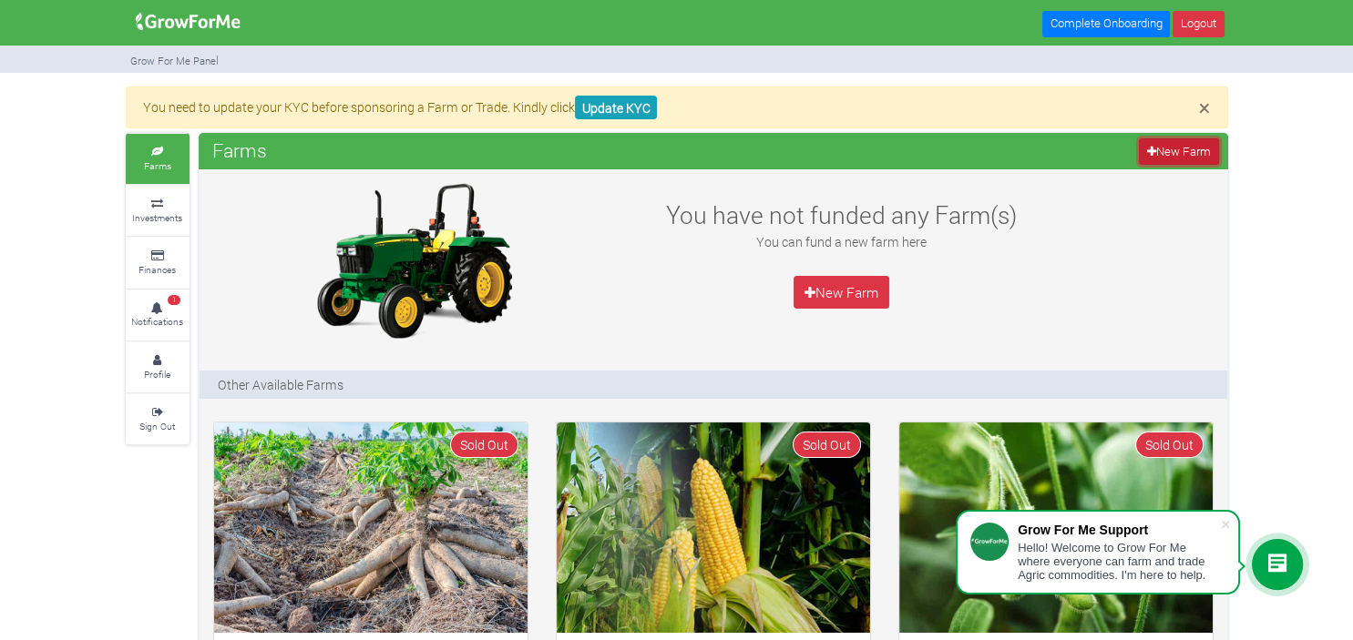
click at [1167, 143] on link "New Farm" at bounding box center [1178, 151] width 79 height 26
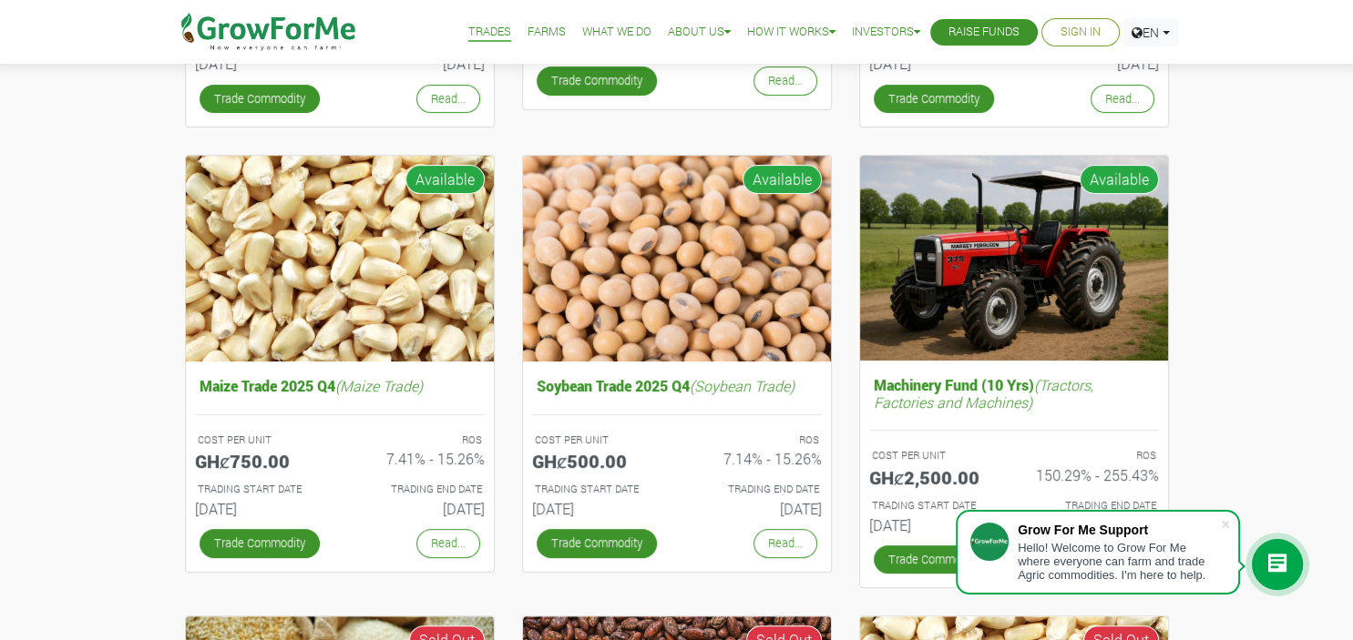
scroll to position [560, 0]
